Goal: Task Accomplishment & Management: Manage account settings

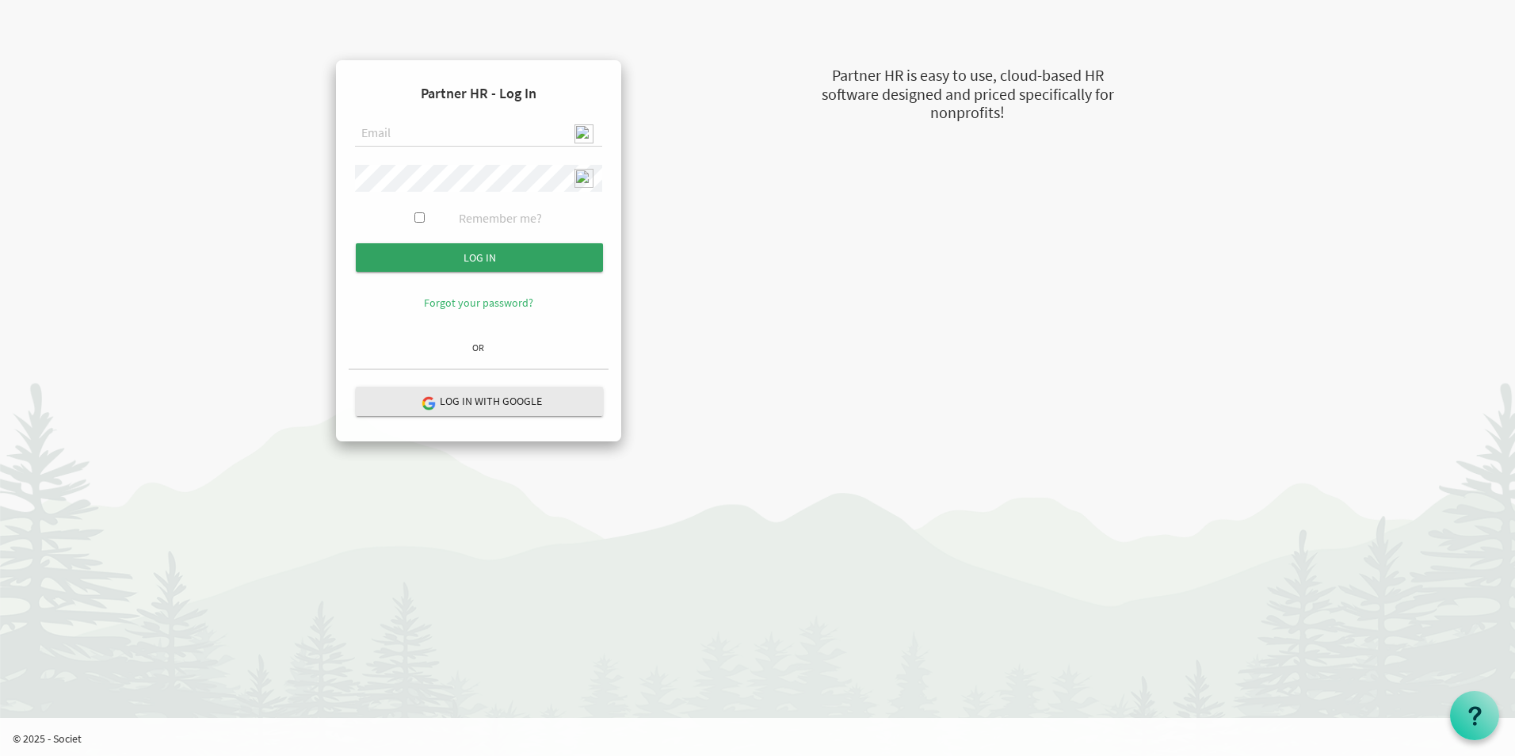
type input "[EMAIL_ADDRESS][DOMAIN_NAME]"
click at [476, 253] on input "submit" at bounding box center [479, 257] width 247 height 29
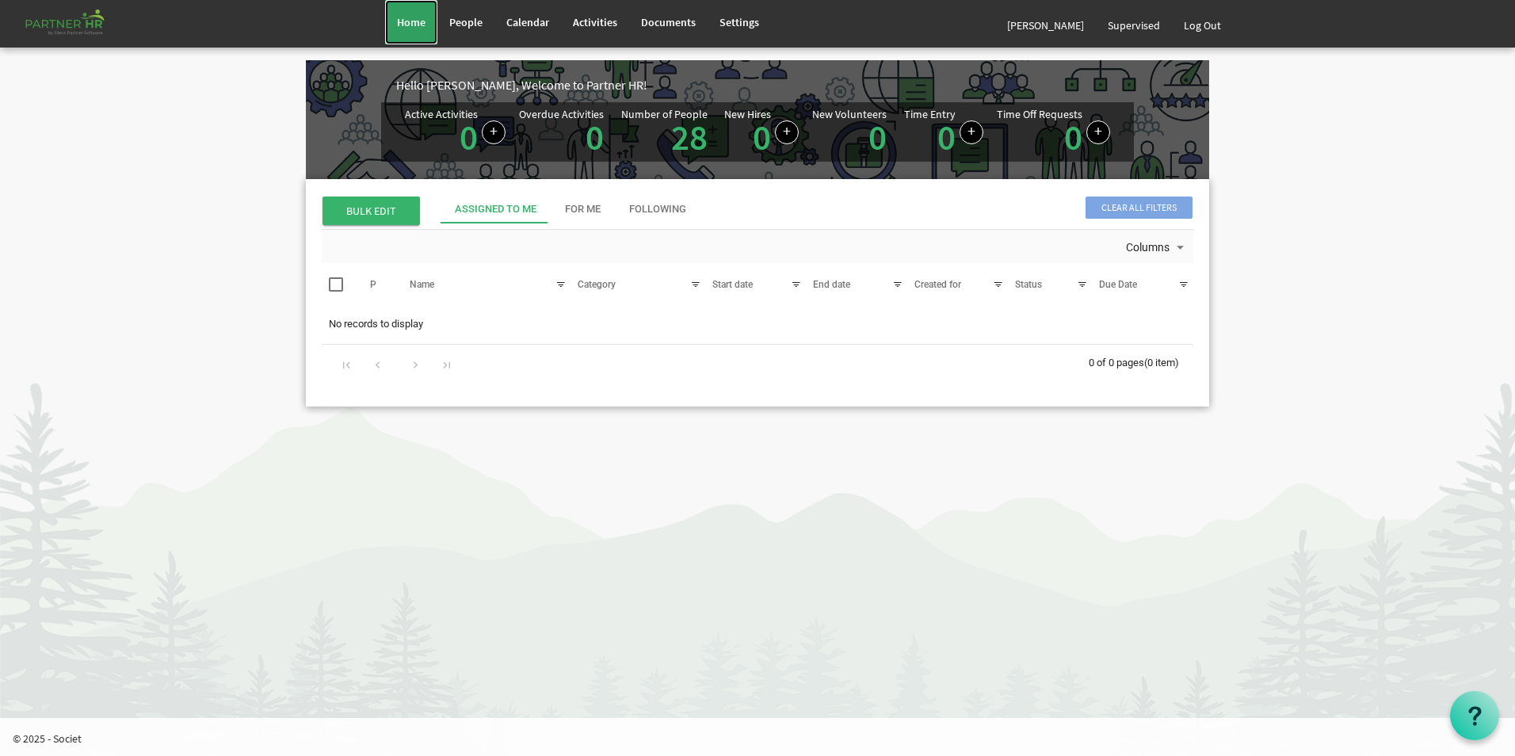
click at [403, 24] on span "Home" at bounding box center [411, 22] width 29 height 14
click at [1201, 30] on link "Log Out" at bounding box center [1202, 25] width 61 height 44
